Goal: Task Accomplishment & Management: Use online tool/utility

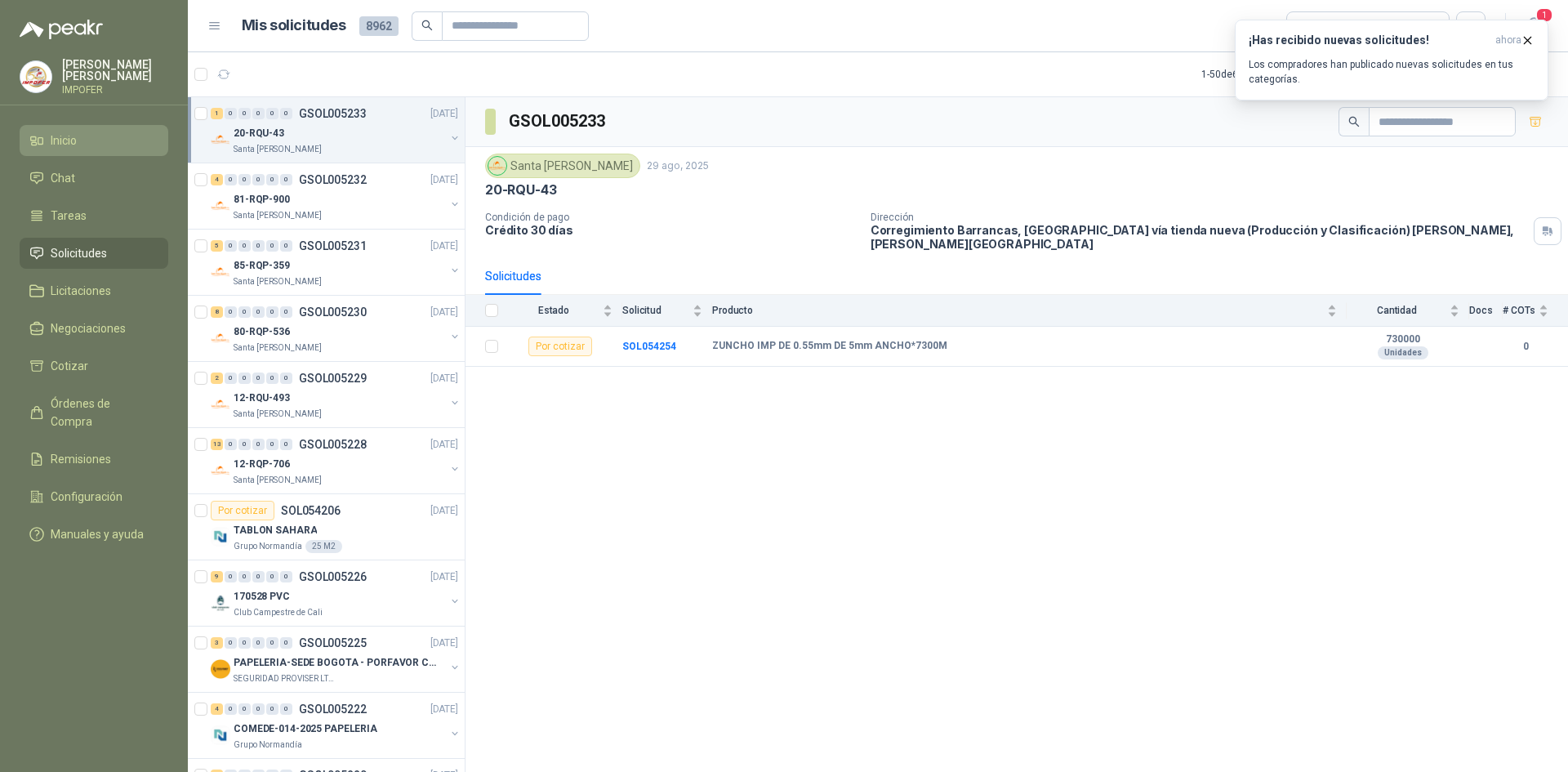
click at [63, 131] on span "Inicio" at bounding box center [64, 140] width 26 height 18
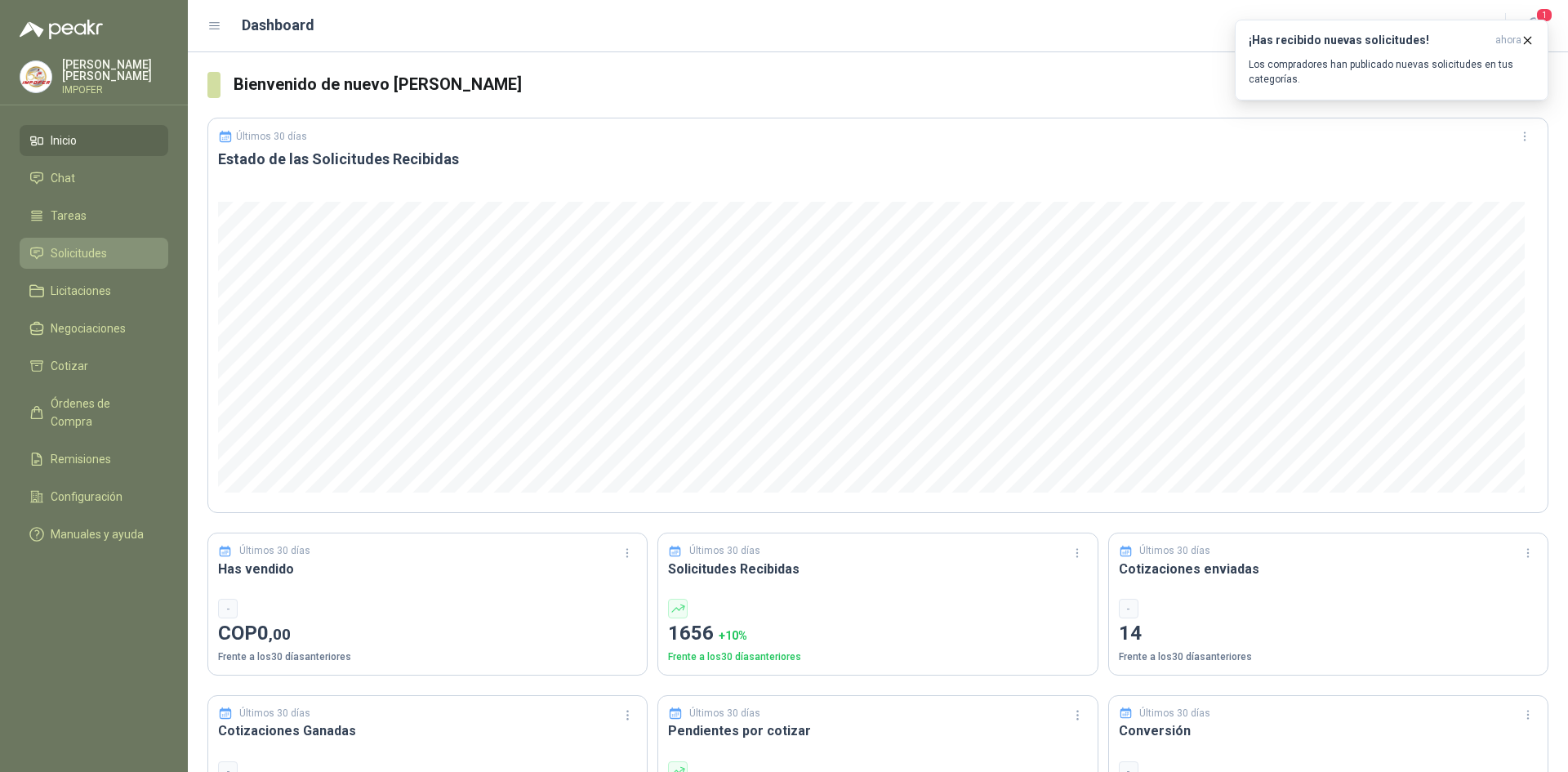
click at [106, 256] on span "Solicitudes" at bounding box center [79, 254] width 57 height 18
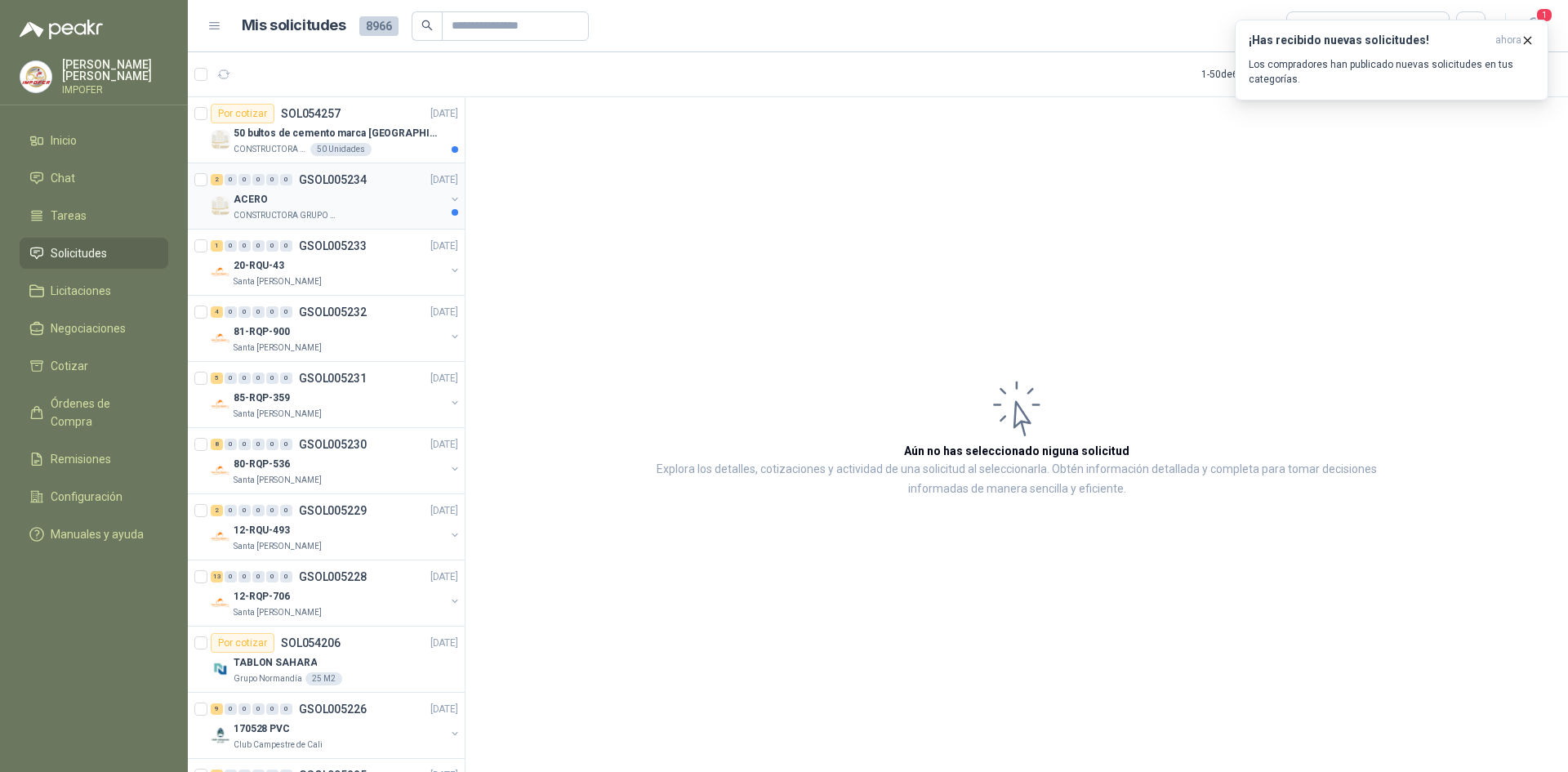
click at [351, 208] on div "ACERO" at bounding box center [339, 200] width 212 height 20
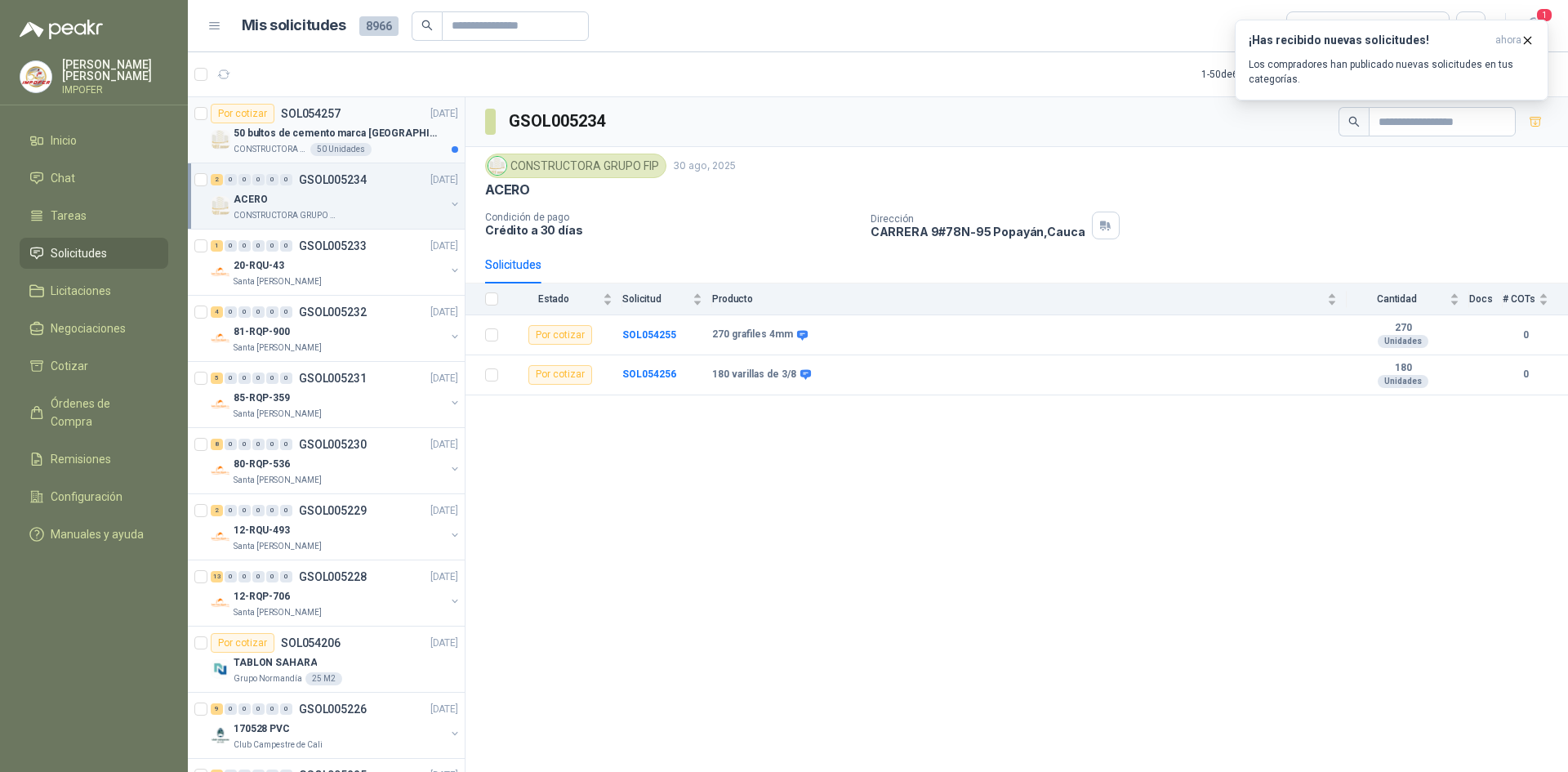
click at [378, 146] on div "CONSTRUCTORA GRUPO FIP 50 Unidades" at bounding box center [346, 149] width 225 height 13
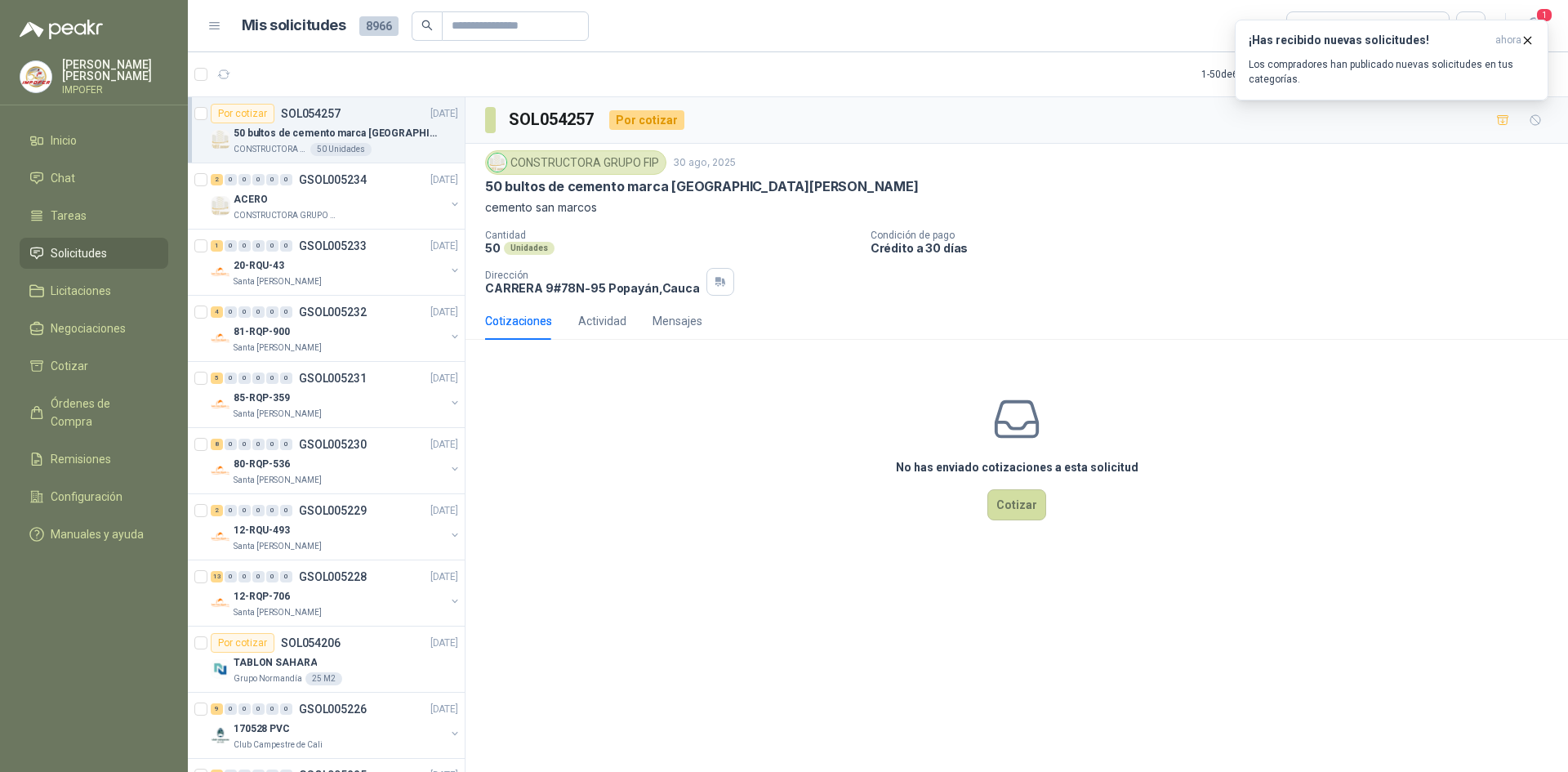
click at [677, 598] on div "SOL054257 Por cotizar CONSTRUCTORA GRUPO FIP [DATE] 50 bultos de cemento marca …" at bounding box center [1016, 438] width 1103 height 680
drag, startPoint x: 724, startPoint y: 543, endPoint x: 988, endPoint y: 764, distance: 344.3
click at [725, 543] on div "No has enviado cotizaciones a esta solicitud Cotizar" at bounding box center [1016, 458] width 1103 height 209
click at [1151, 599] on div "SOL054257 Por cotizar CONSTRUCTORA GRUPO FIP [DATE] 50 bultos de cemento marca …" at bounding box center [1016, 438] width 1103 height 680
click at [1221, 321] on div "Cotizaciones Actividad Mensajes" at bounding box center [1017, 321] width 1064 height 38
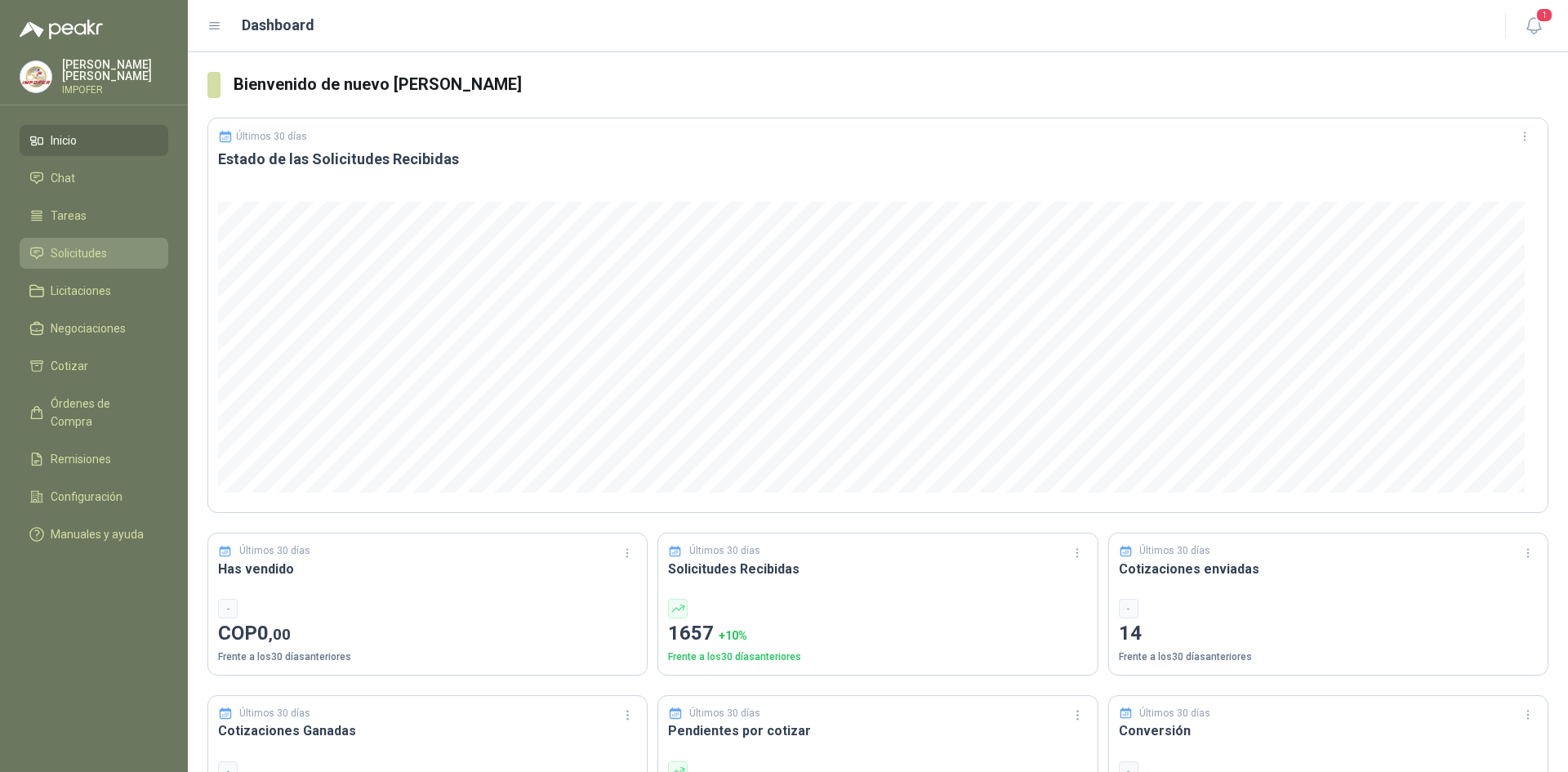
click at [110, 251] on li "Solicitudes" at bounding box center [94, 254] width 129 height 18
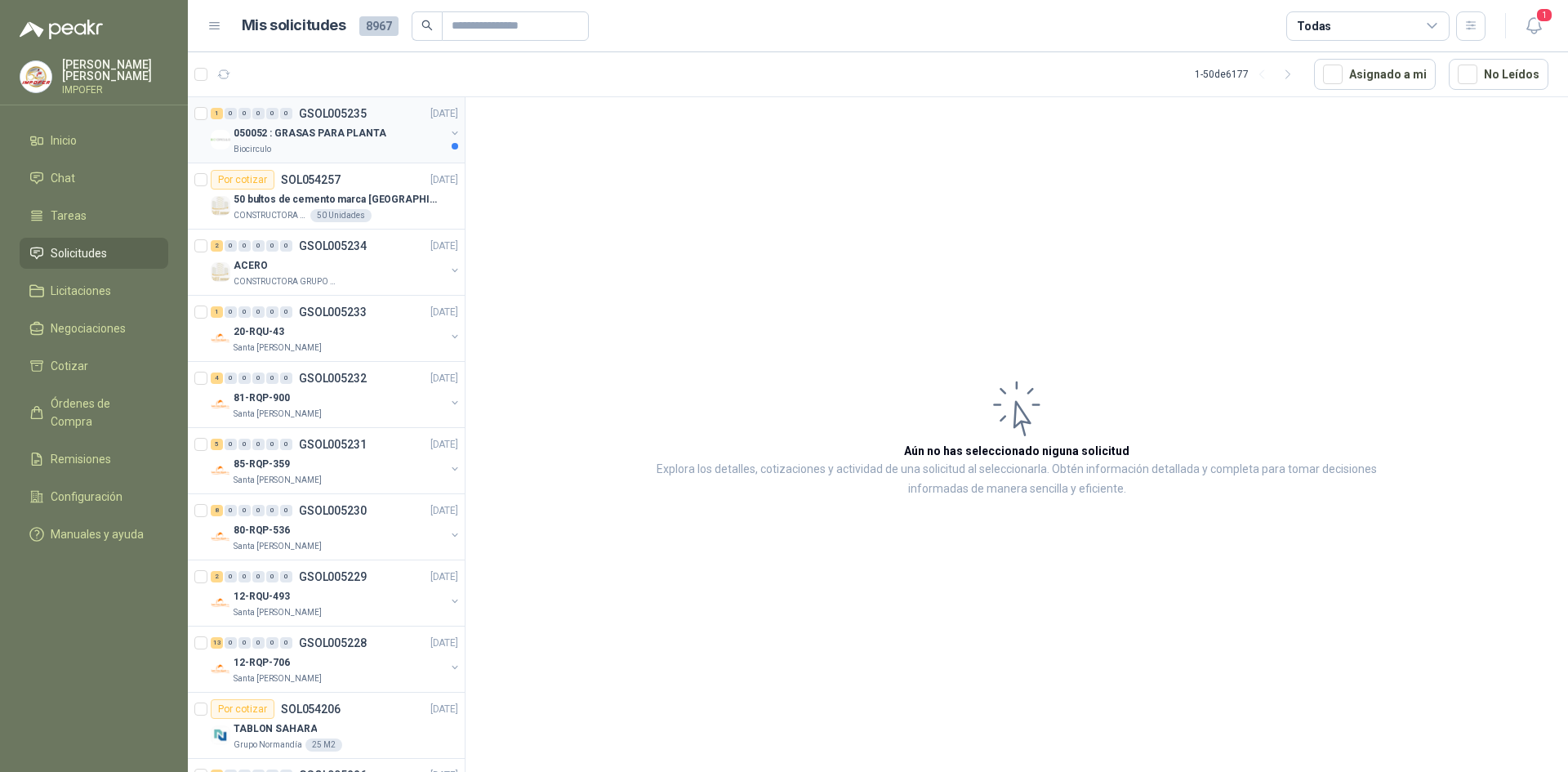
click at [316, 115] on p "GSOL005235" at bounding box center [333, 113] width 68 height 12
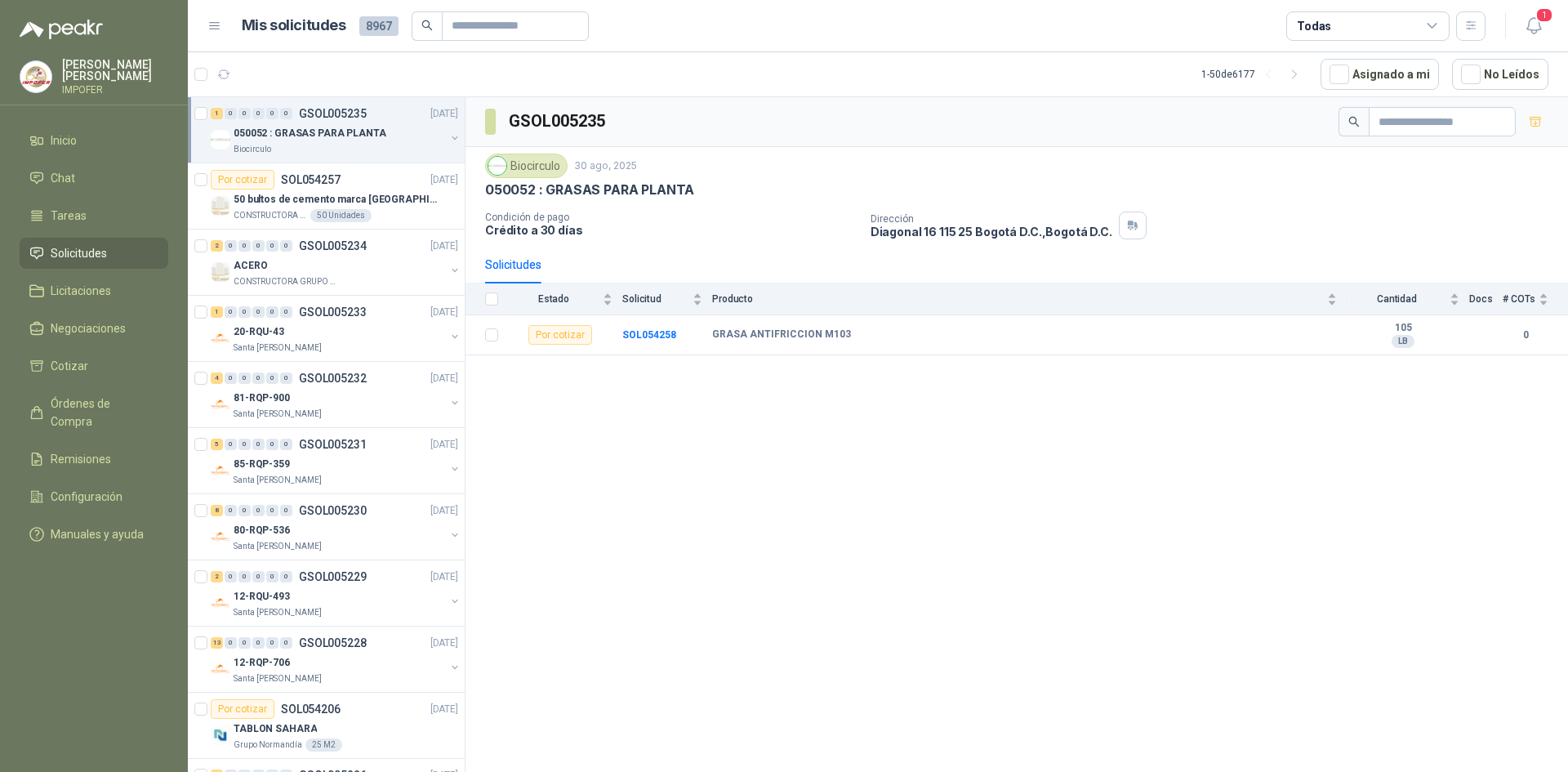
click at [1244, 444] on div "GSOL005235 Biocirculo 30 ago, 2025 050052 : GRASAS PARA PLANTA Condición de pag…" at bounding box center [1016, 438] width 1103 height 680
click at [74, 131] on span "Inicio" at bounding box center [64, 140] width 26 height 18
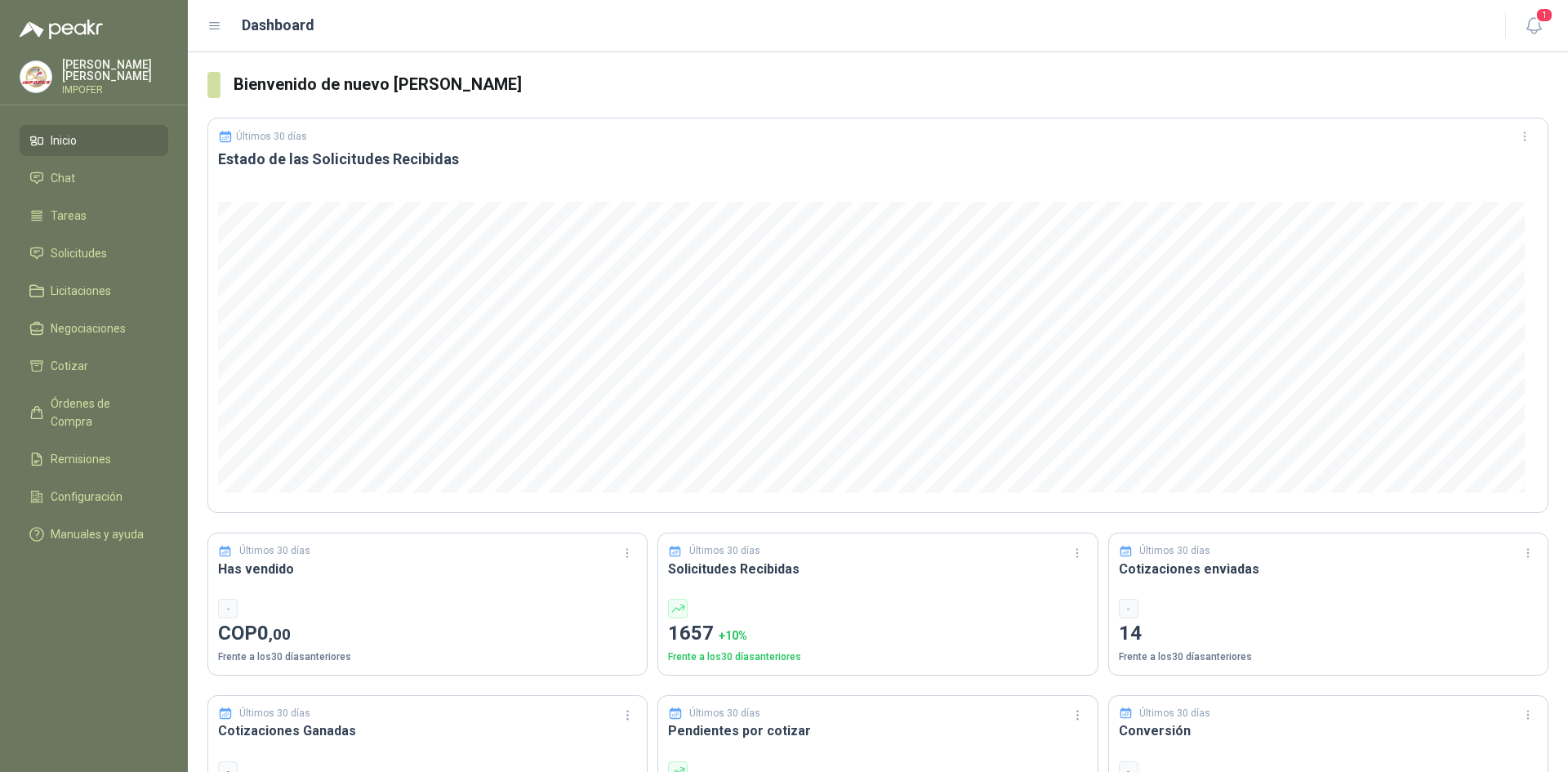
click at [72, 135] on span "Inicio" at bounding box center [64, 140] width 26 height 18
click at [86, 253] on span "Solicitudes" at bounding box center [79, 254] width 57 height 18
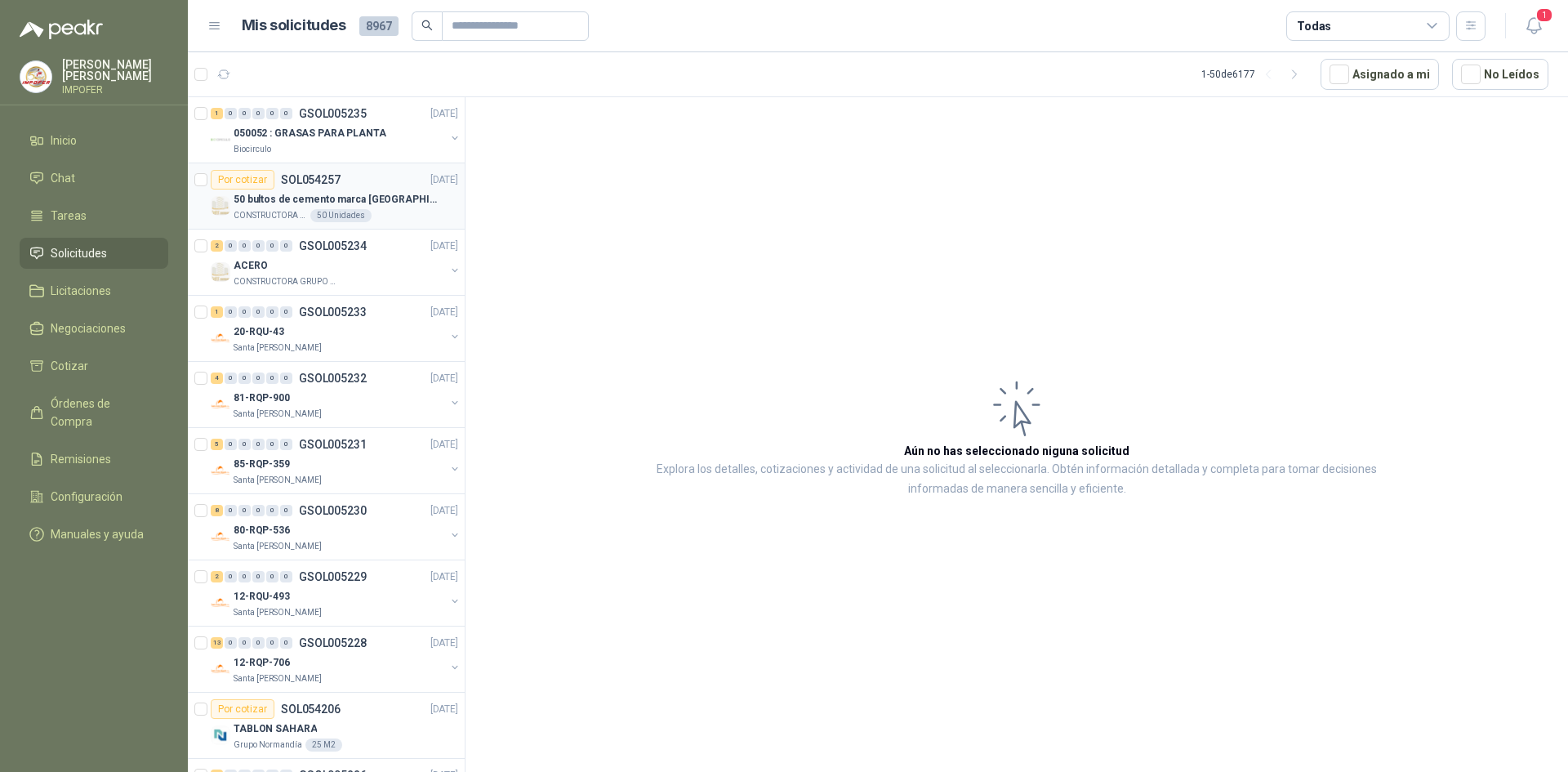
click at [255, 179] on div "Por cotizar" at bounding box center [243, 180] width 64 height 20
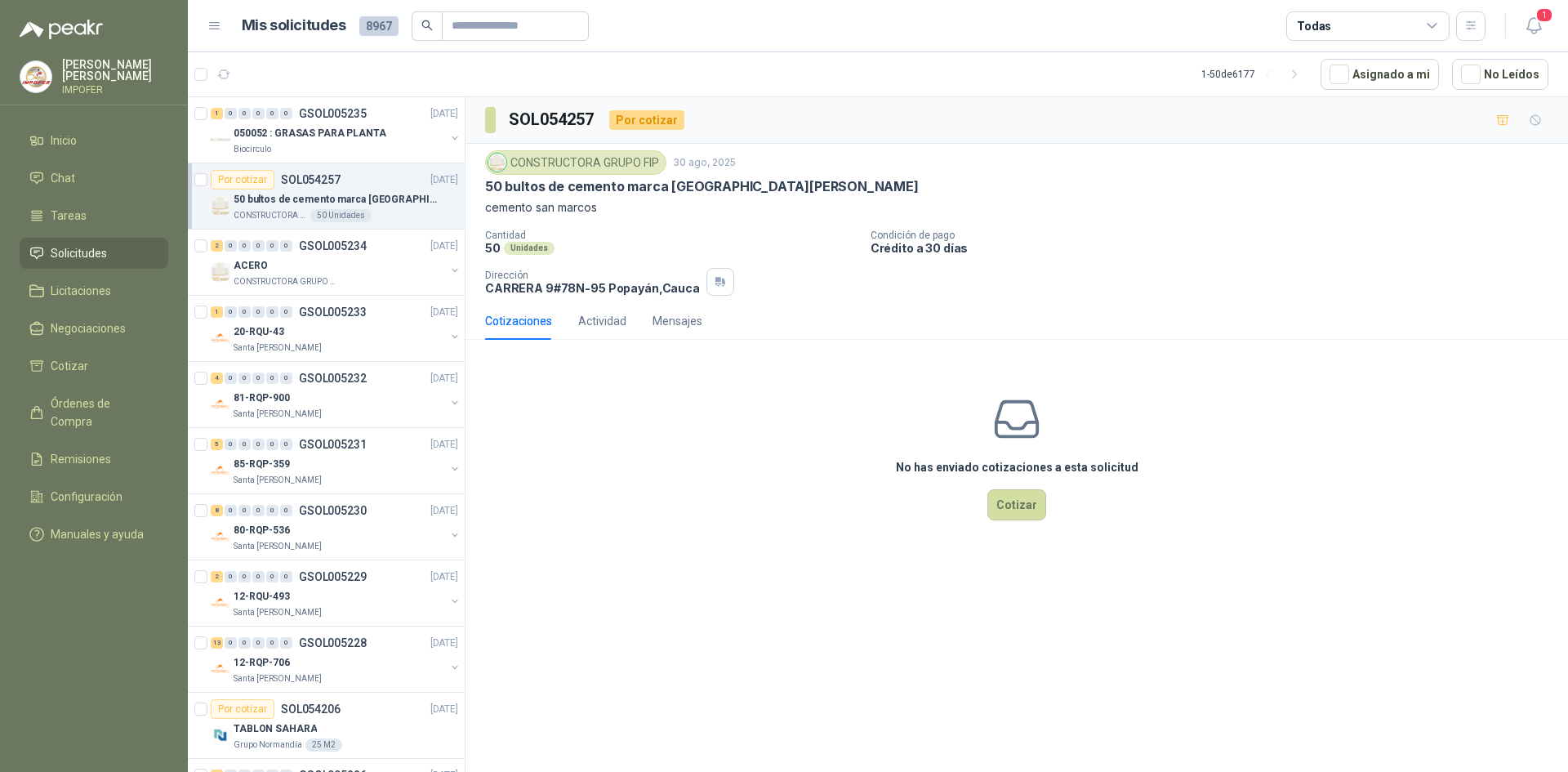
click at [689, 598] on div "SOL054257 Por cotizar CONSTRUCTORA GRUPO FIP [DATE] 50 bultos de cemento marca …" at bounding box center [1016, 438] width 1103 height 680
